Goal: Register for event/course

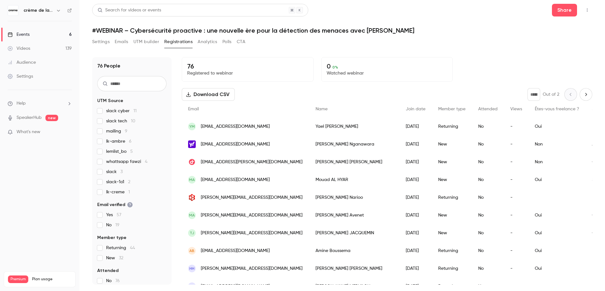
click at [438, 35] on div "Search for videos or events Share #WEBINAR – Cybersécurité proactive : une nouv…" at bounding box center [342, 144] width 500 height 281
click at [32, 33] on link "Events 6" at bounding box center [39, 35] width 79 height 14
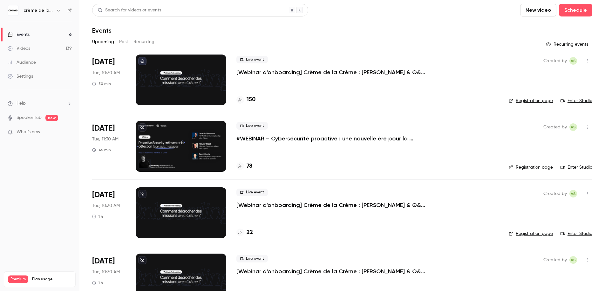
click at [574, 99] on link "Enter Studio" at bounding box center [576, 101] width 32 height 6
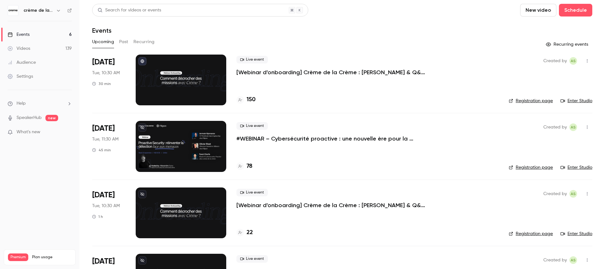
click at [527, 168] on link "Registration page" at bounding box center [530, 167] width 44 height 6
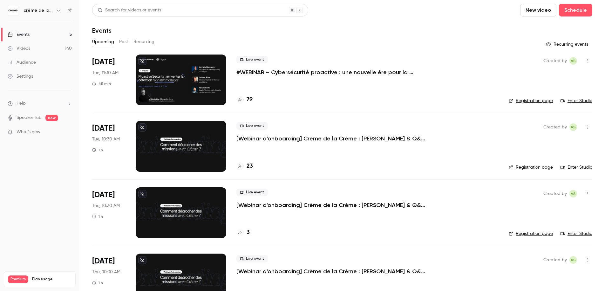
click at [568, 101] on link "Enter Studio" at bounding box center [576, 101] width 32 height 6
